Goal: Information Seeking & Learning: Learn about a topic

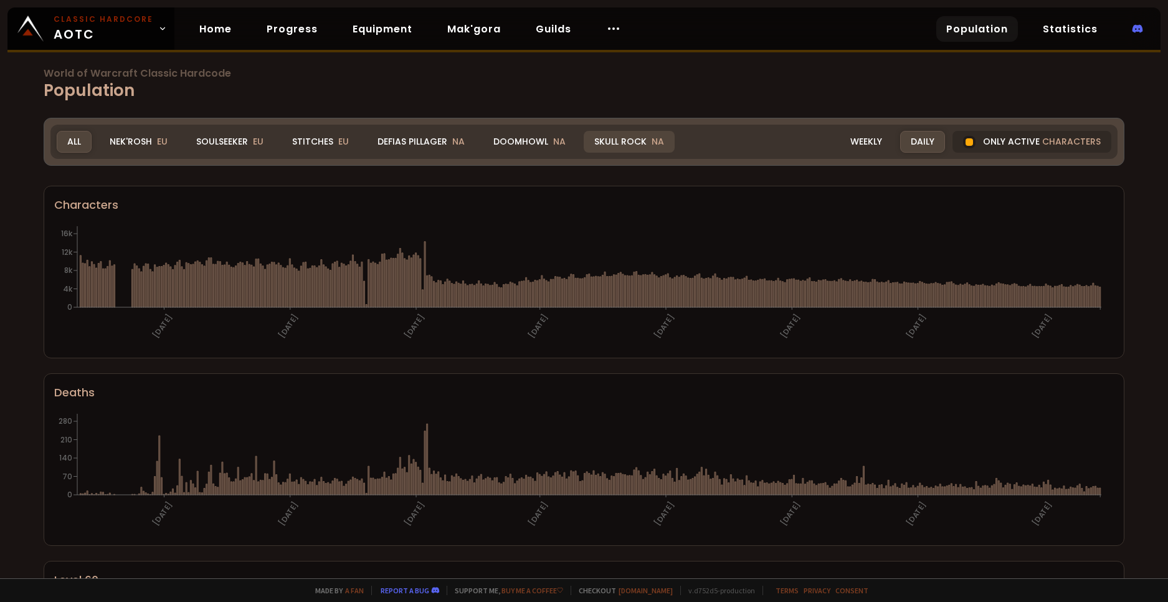
click at [603, 135] on div "Skull Rock NA" at bounding box center [629, 142] width 91 height 22
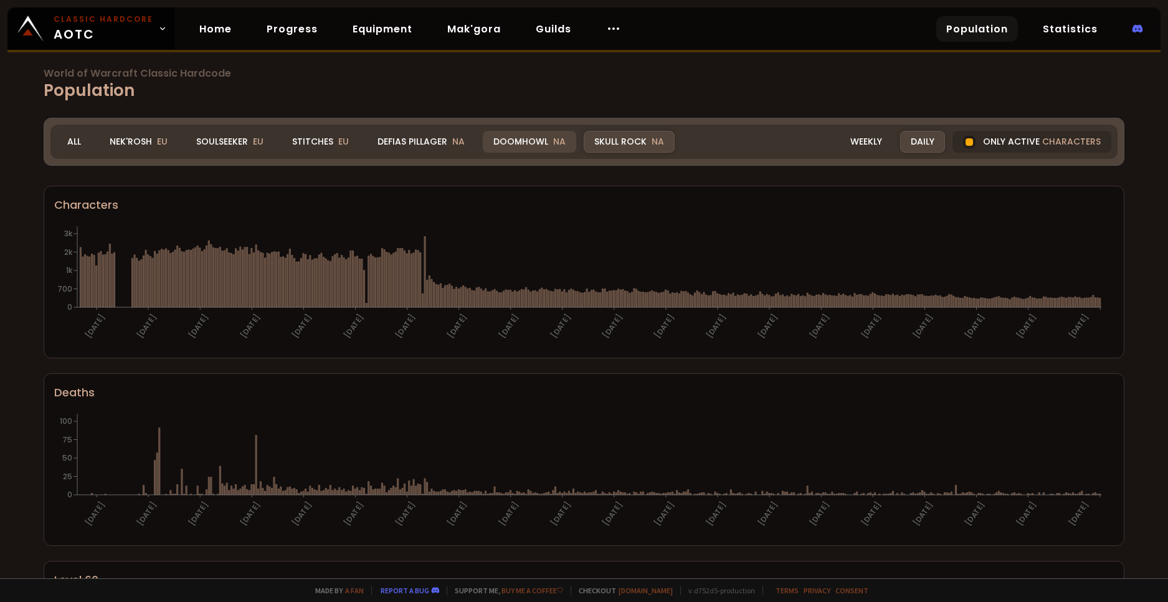
click at [538, 145] on div "Doomhowl NA" at bounding box center [529, 142] width 93 height 22
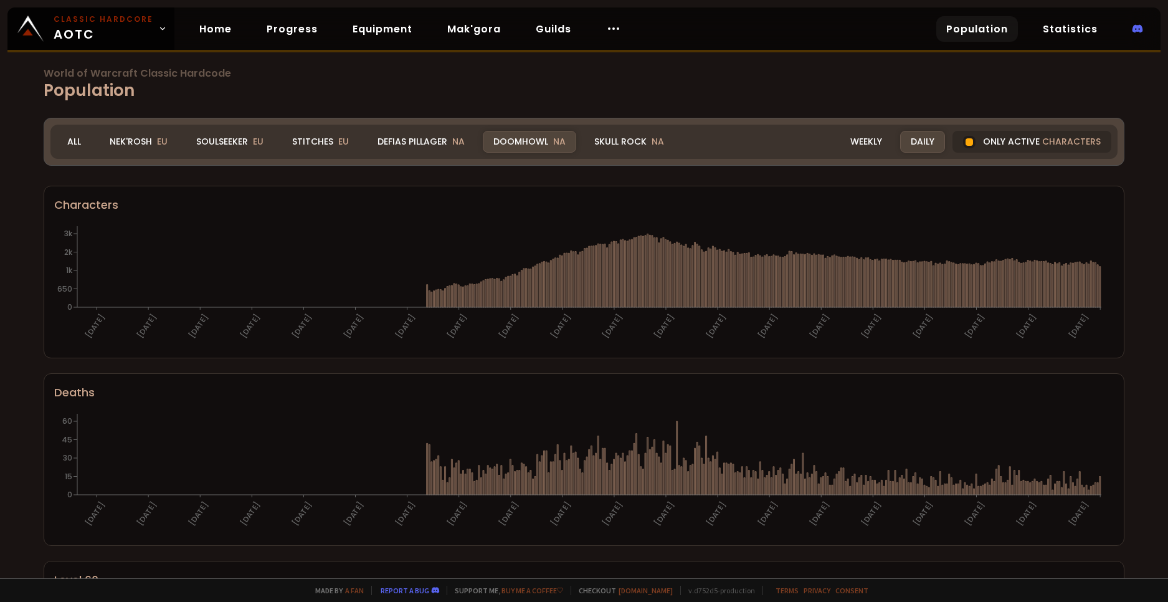
click at [236, 116] on div "World of Warcraft Classic Hardcode Population Realm Doomhowl All Nek'Rosh EU So…" at bounding box center [584, 289] width 1168 height 578
